Goal: Task Accomplishment & Management: Use online tool/utility

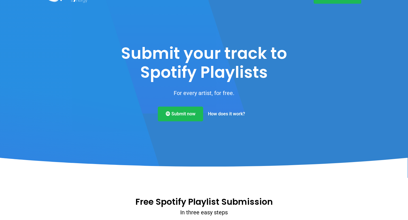
scroll to position [14, 0]
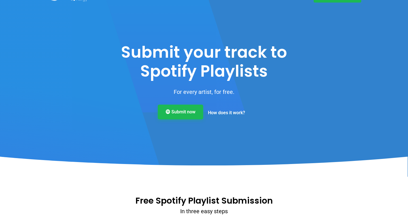
click at [185, 112] on link "Submit now" at bounding box center [180, 112] width 45 height 15
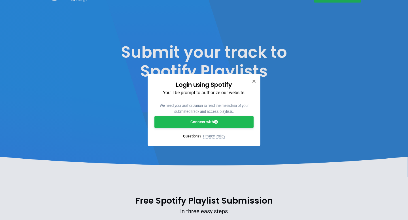
click at [212, 125] on link "Connect with" at bounding box center [203, 122] width 99 height 12
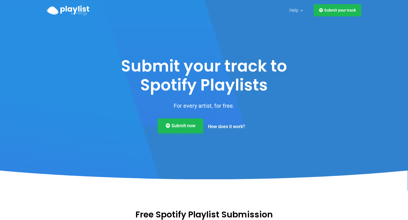
click at [186, 126] on link "Submit now" at bounding box center [180, 126] width 45 height 15
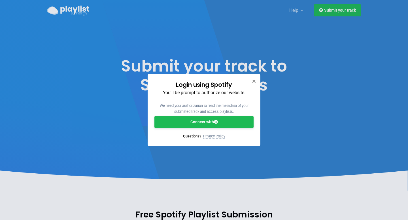
click at [197, 124] on link "Connect with" at bounding box center [203, 122] width 99 height 12
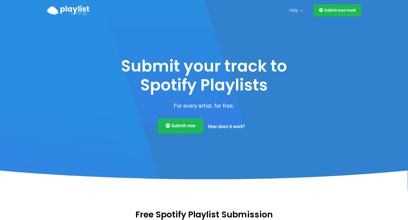
click at [180, 126] on link "Submit now" at bounding box center [180, 126] width 45 height 15
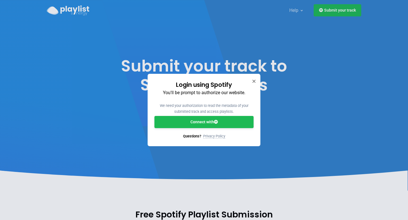
click at [191, 119] on link "Connect with" at bounding box center [203, 122] width 99 height 12
